Goal: Book appointment/travel/reservation

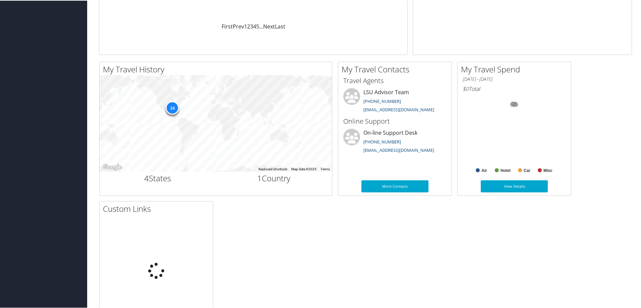
scroll to position [168, 0]
click at [172, 104] on div "14" at bounding box center [172, 106] width 13 height 13
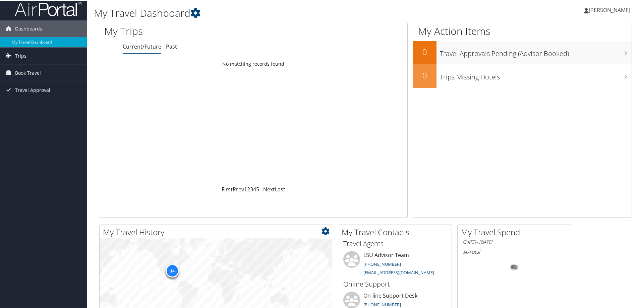
scroll to position [0, 0]
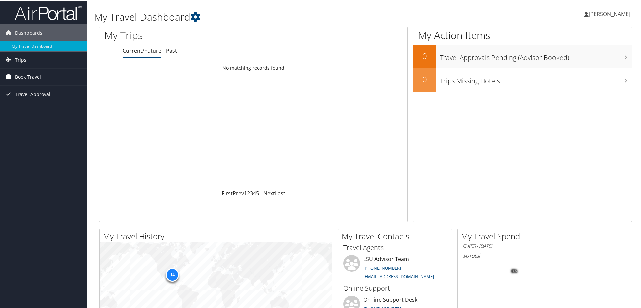
click at [29, 76] on span "Book Travel" at bounding box center [28, 76] width 26 height 17
click at [32, 100] on link "Book/Manage Online Trips" at bounding box center [43, 100] width 87 height 10
